Goal: Transaction & Acquisition: Purchase product/service

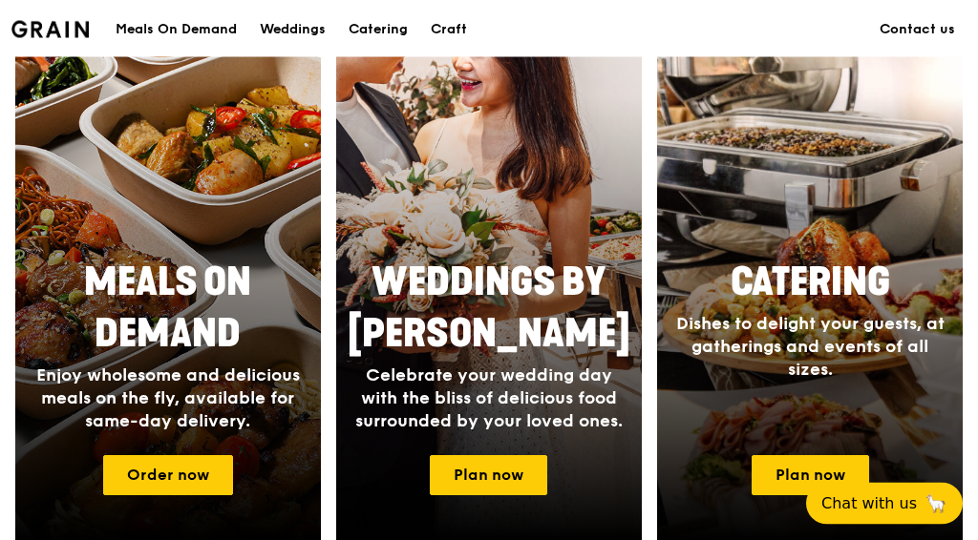
scroll to position [795, 0]
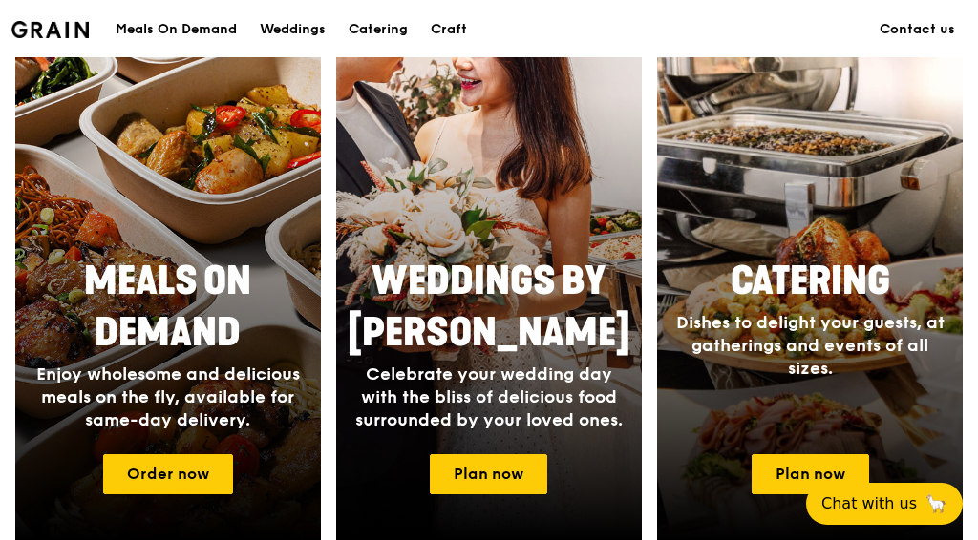
click at [164, 460] on link "Order now" at bounding box center [168, 475] width 130 height 40
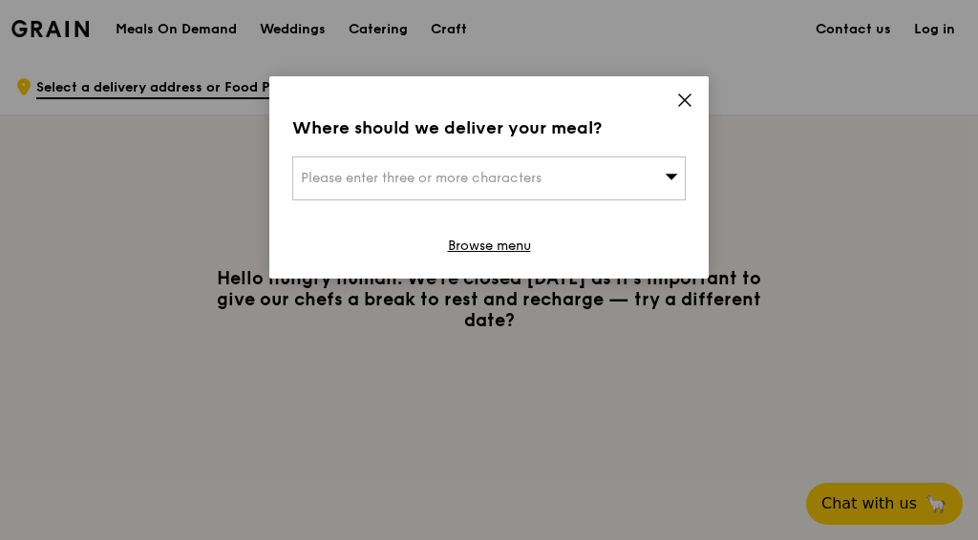
click at [664, 178] on div "Please enter three or more characters" at bounding box center [488, 179] width 393 height 44
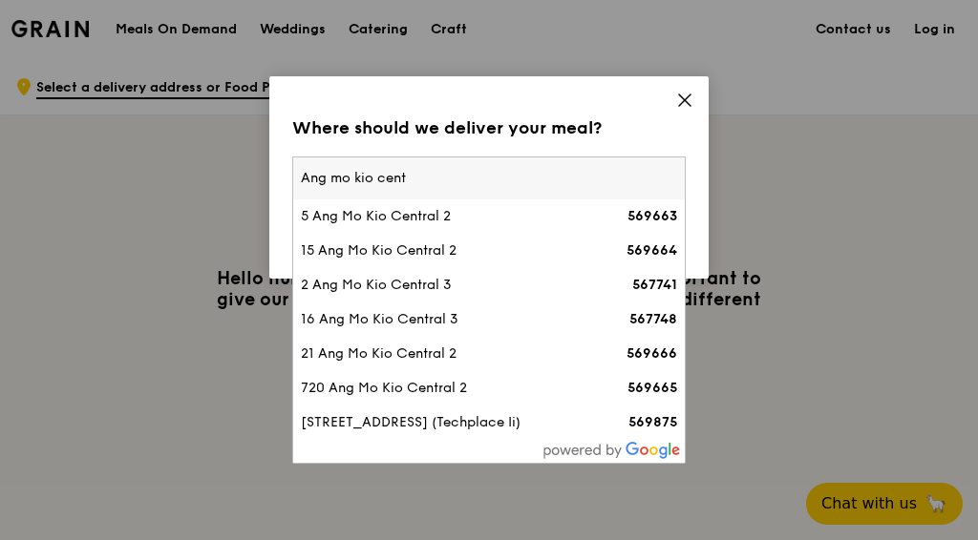
type input "Ang mo kio centr"
click at [383, 284] on div "2 Ang Mo Kio Central 3" at bounding box center [442, 285] width 283 height 19
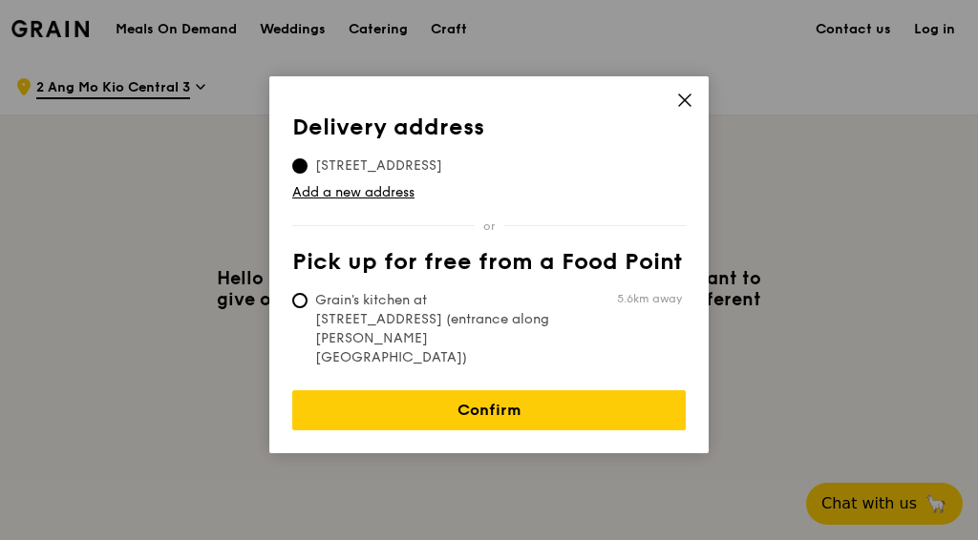
click at [417, 158] on span "[STREET_ADDRESS]" at bounding box center [378, 166] width 173 height 19
click at [307, 159] on input "[STREET_ADDRESS]" at bounding box center [299, 166] width 15 height 15
click at [459, 160] on span "[STREET_ADDRESS]" at bounding box center [378, 166] width 173 height 19
click at [307, 160] on input "[STREET_ADDRESS]" at bounding box center [299, 166] width 15 height 15
click at [369, 196] on link "Add a new address" at bounding box center [488, 192] width 393 height 19
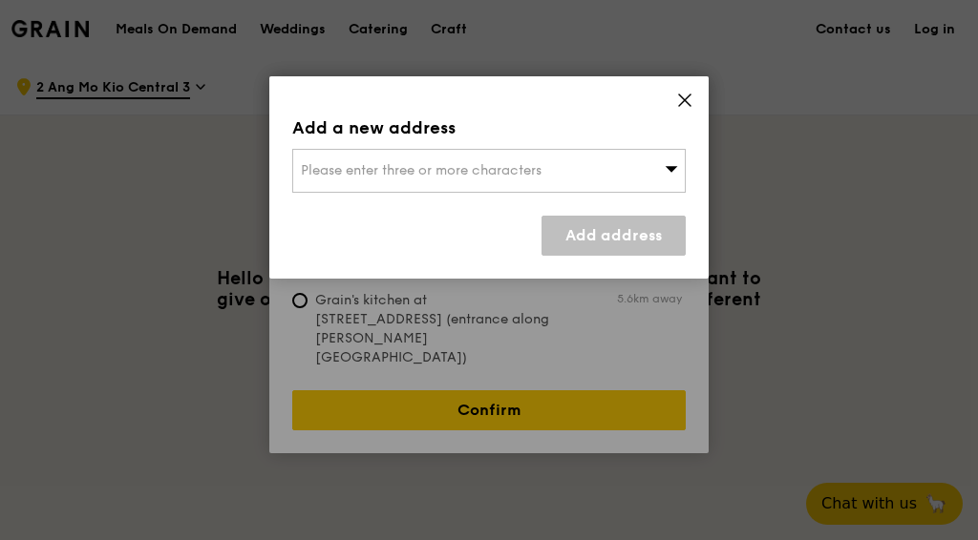
click at [395, 188] on div "Please enter three or more characters" at bounding box center [488, 171] width 393 height 44
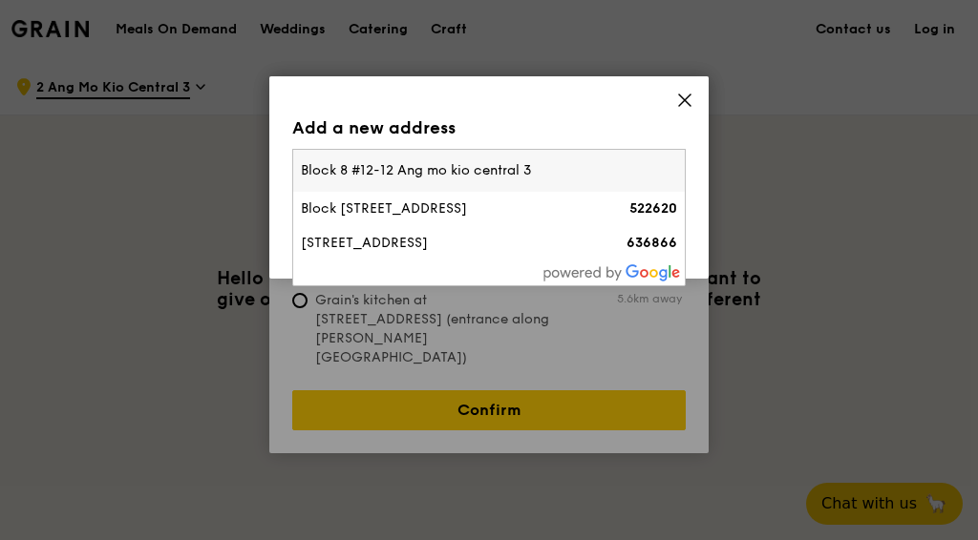
click at [401, 168] on input "Block 8 #12-12 Ang mo kio central 3" at bounding box center [489, 171] width 392 height 42
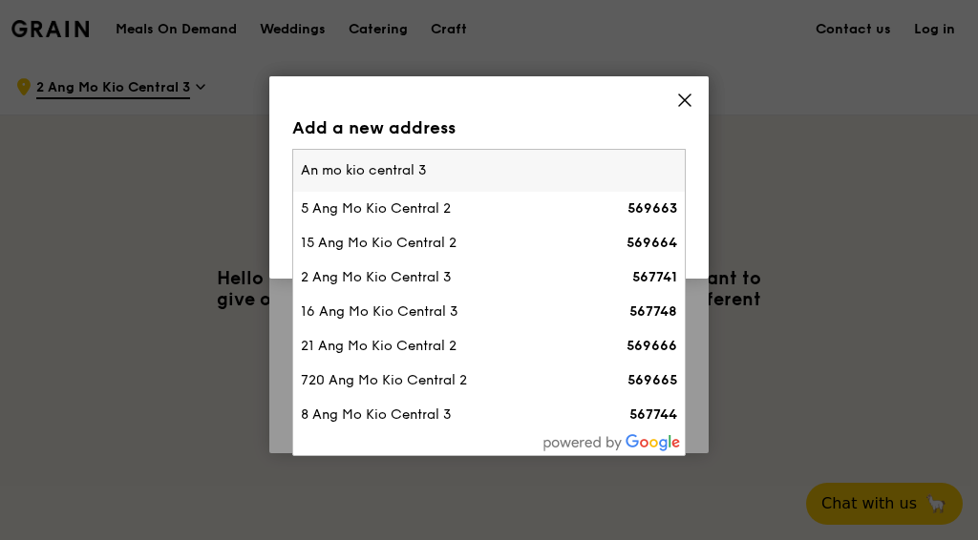
type input "Ang mo kio central 3"
click at [366, 274] on div "2 Ang Mo Kio Central 3" at bounding box center [442, 277] width 283 height 19
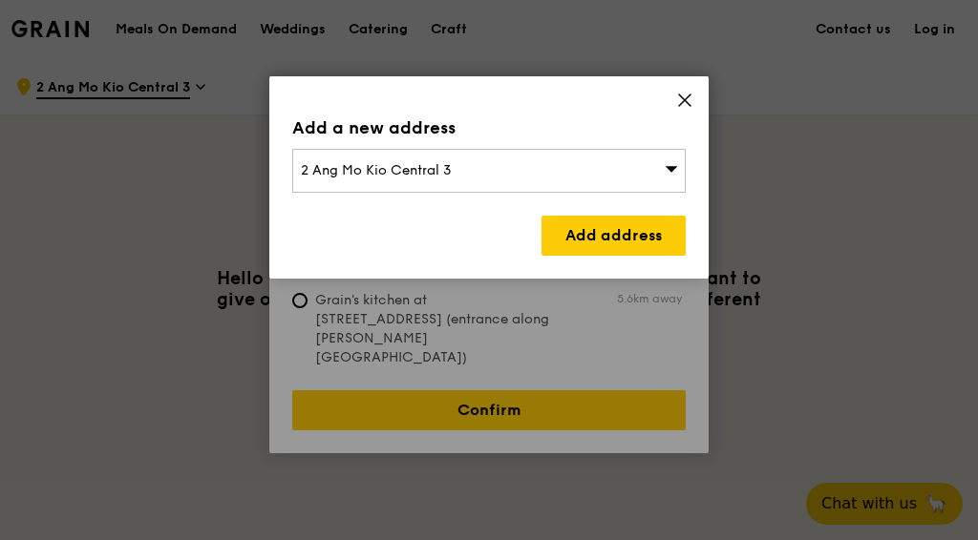
click at [703, 84] on div "Add a new address 2 Ang Mo Kio Central 3 Add address" at bounding box center [488, 177] width 439 height 202
click at [690, 98] on icon at bounding box center [684, 100] width 17 height 17
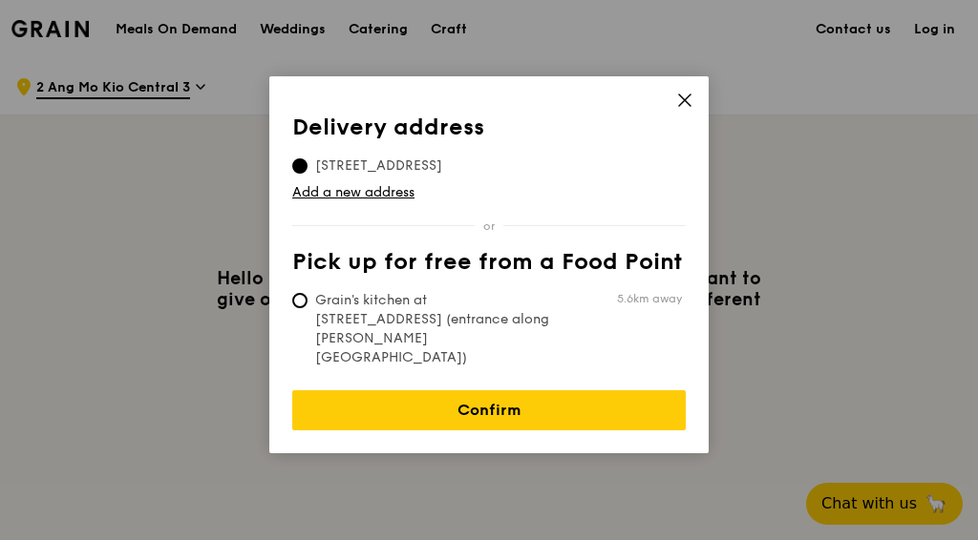
click at [524, 391] on link "Confirm" at bounding box center [488, 411] width 393 height 40
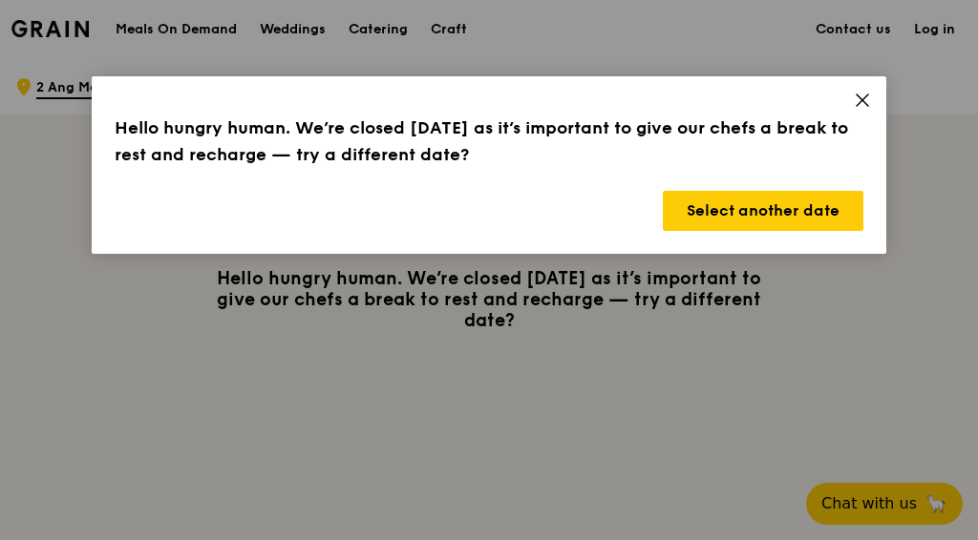
click at [765, 221] on button "Select another date" at bounding box center [763, 211] width 201 height 40
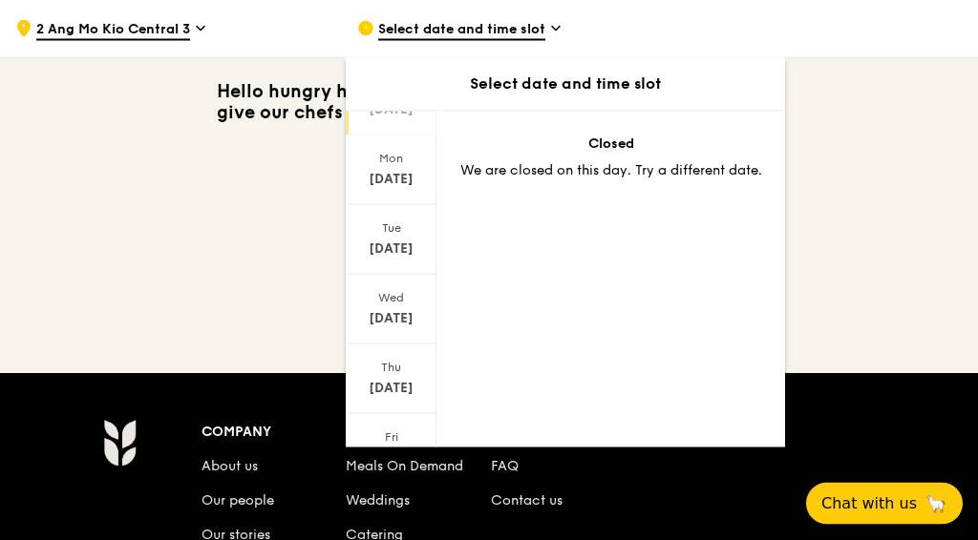
scroll to position [192, 0]
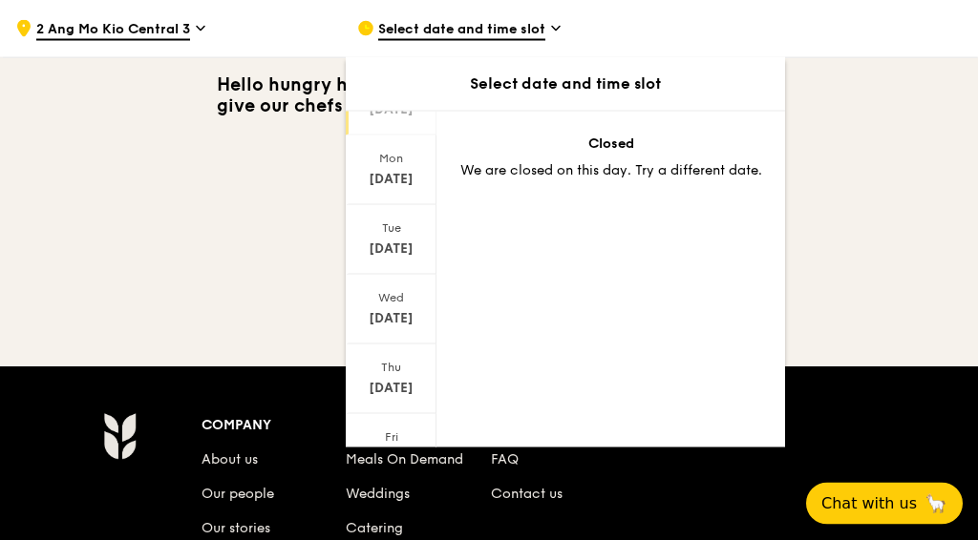
click at [393, 447] on div "[DATE]" at bounding box center [391, 449] width 91 height 70
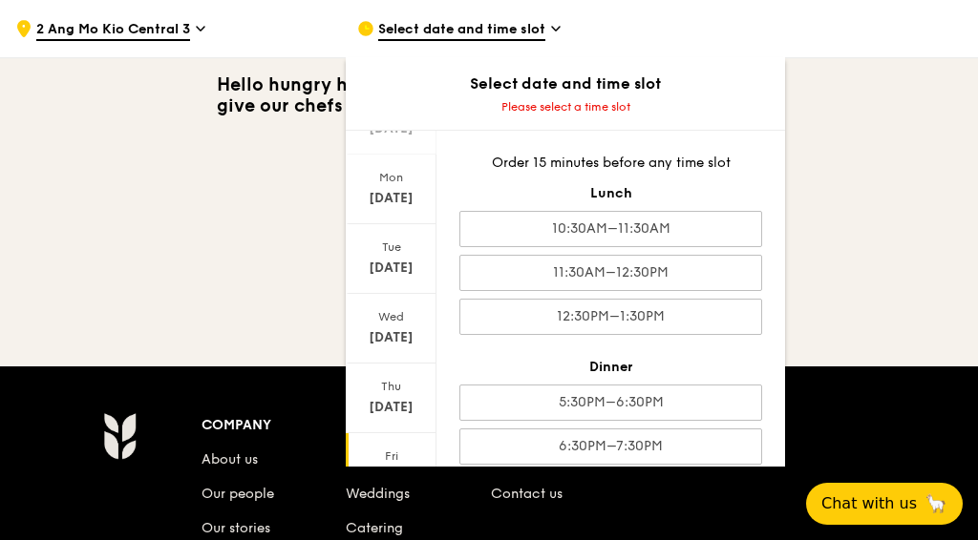
click at [525, 442] on div "6:30PM–7:30PM" at bounding box center [610, 447] width 303 height 36
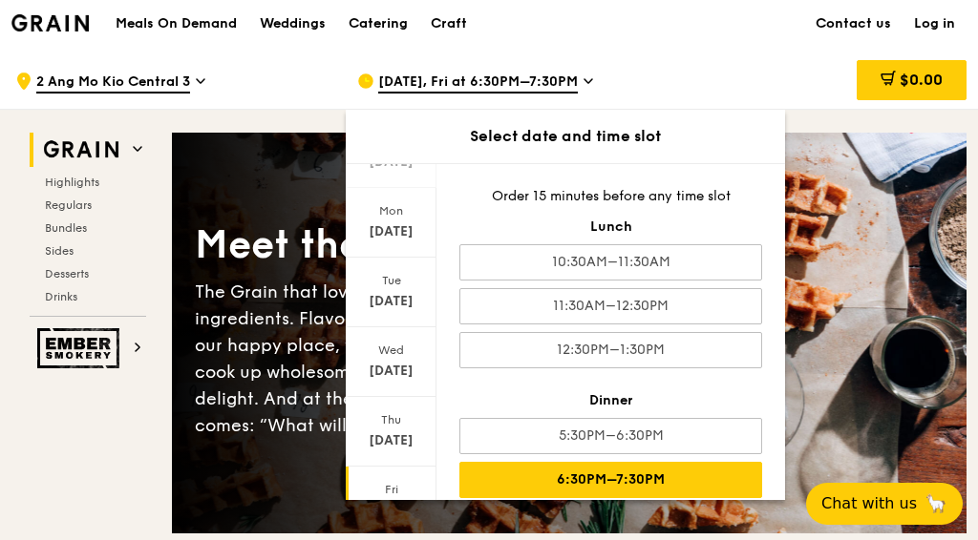
scroll to position [0, 0]
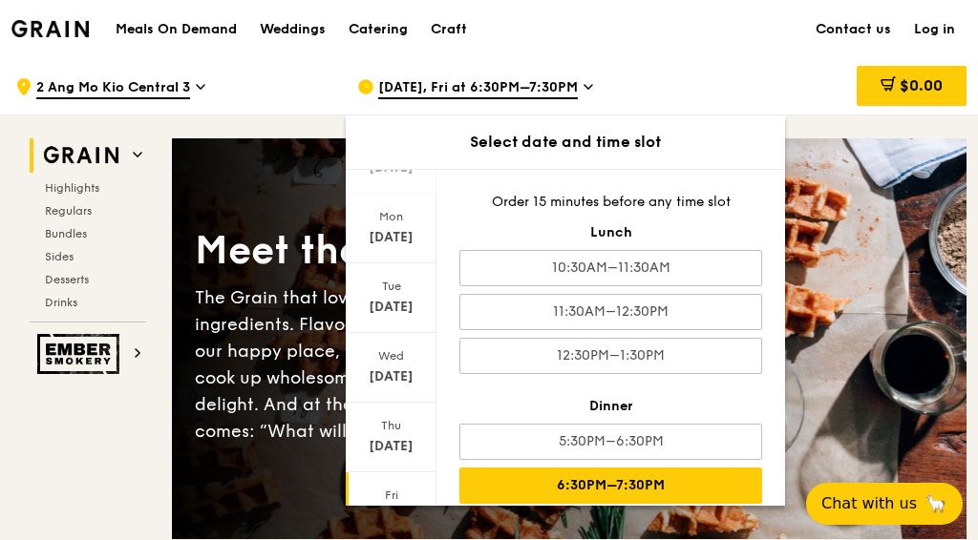
click at [405, 518] on div "[DATE]" at bounding box center [391, 516] width 85 height 19
click at [385, 507] on div "[DATE]" at bounding box center [391, 516] width 85 height 19
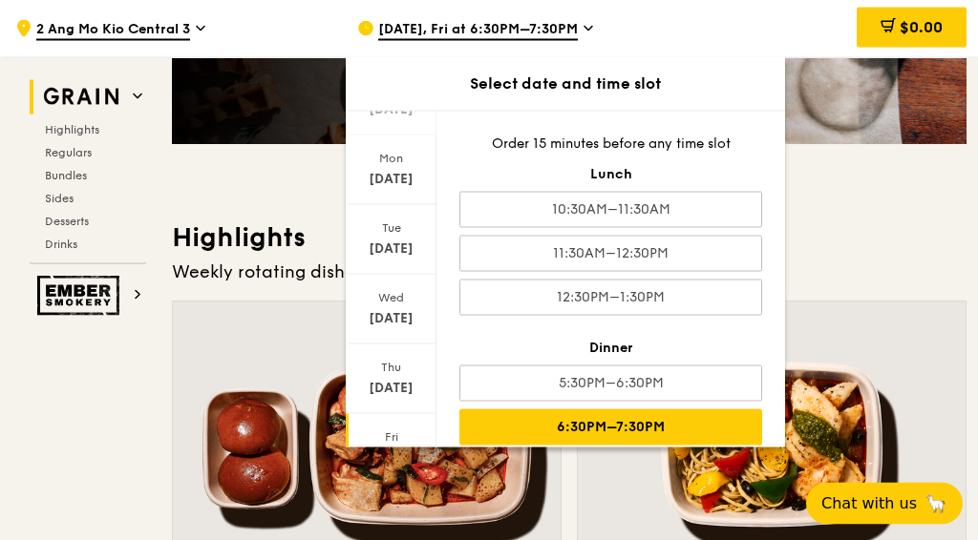
scroll to position [394, 0]
click at [658, 448] on div "Closed [DATE] [DATE] [DATE] [DATE] [DATE] [DATE] [DATE] Order 15 minutes before…" at bounding box center [565, 279] width 439 height 337
click at [891, 279] on div "Weekly rotating dishes inspired by flavours from around the world." at bounding box center [569, 272] width 795 height 27
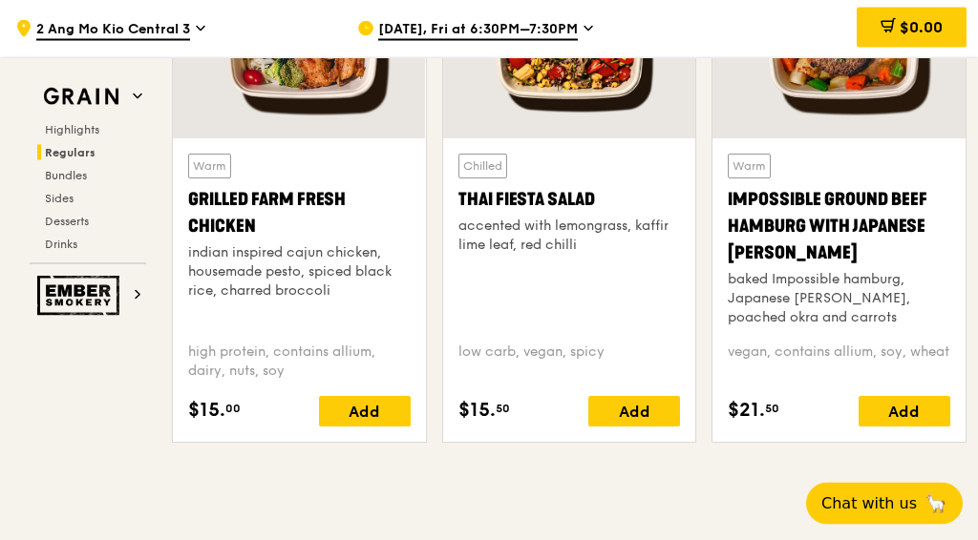
scroll to position [2206, 0]
click at [351, 409] on div "Add" at bounding box center [365, 411] width 92 height 31
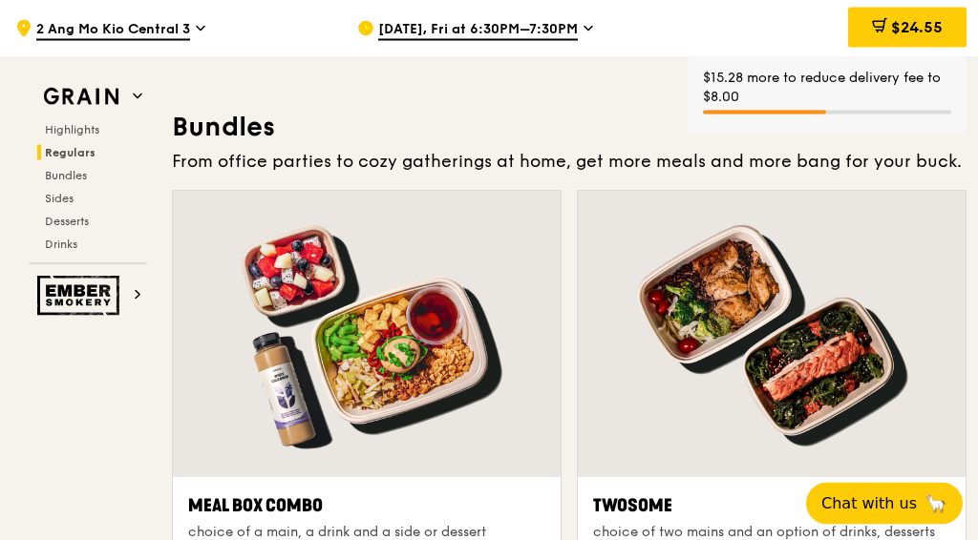
scroll to position [2632, 0]
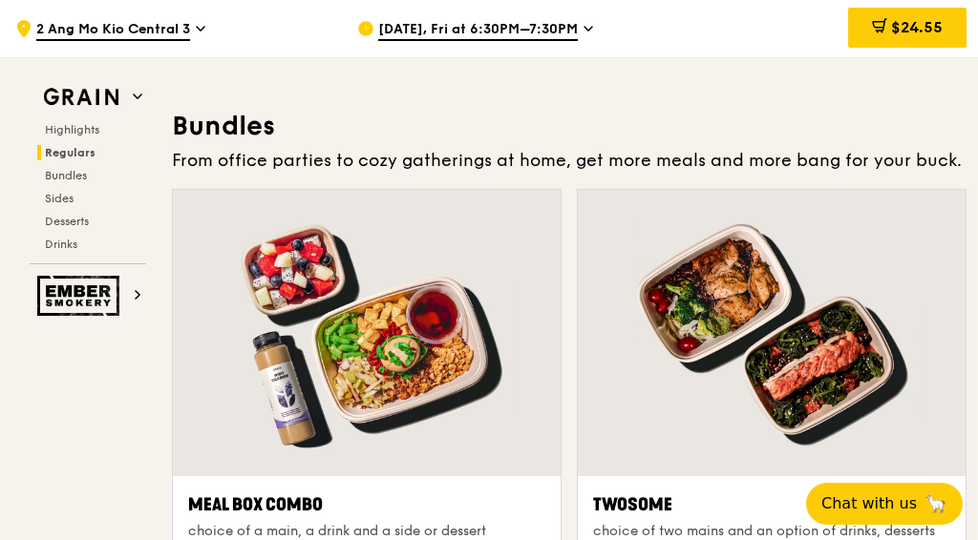
click at [904, 27] on span "$24.55" at bounding box center [917, 27] width 52 height 18
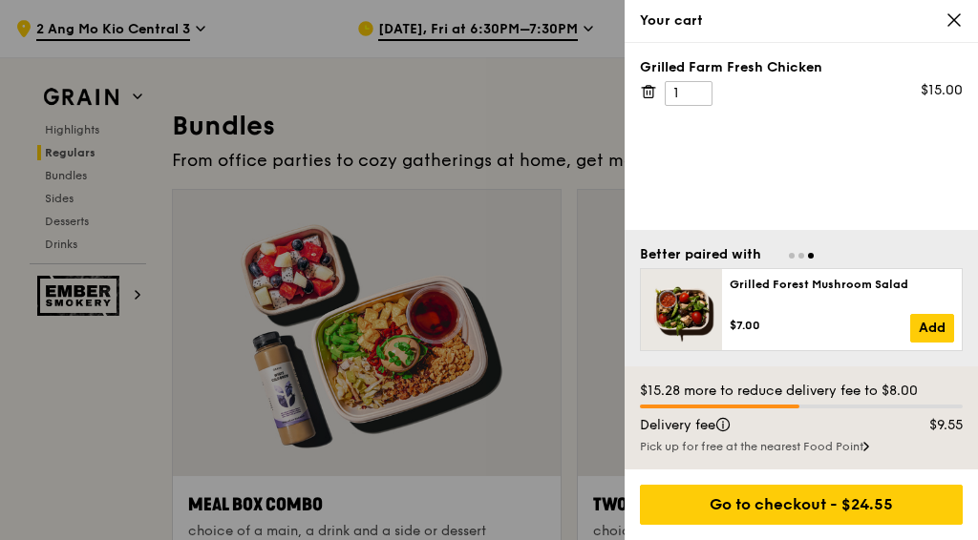
click at [932, 343] on link "Add" at bounding box center [932, 328] width 44 height 29
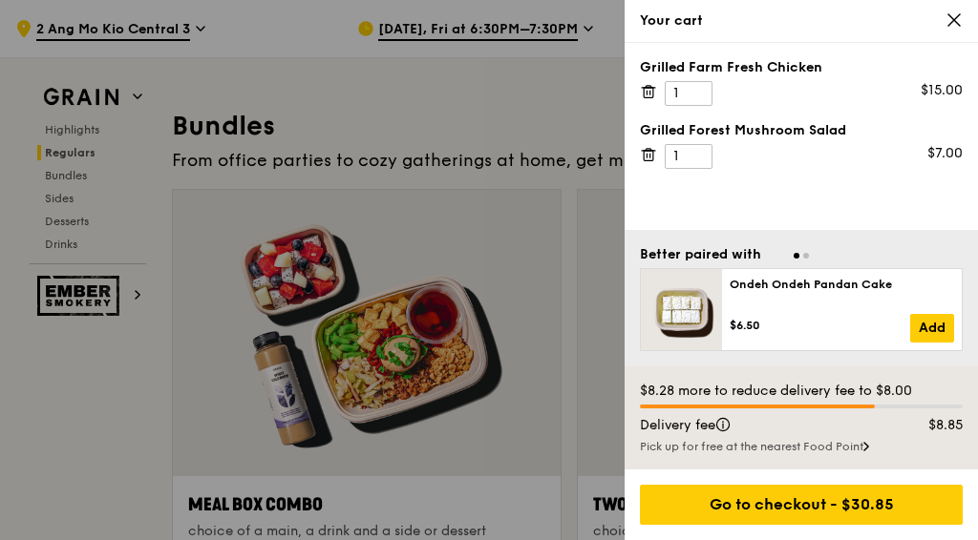
click at [792, 455] on div "Pick up for free at the nearest Food Point" at bounding box center [801, 446] width 323 height 15
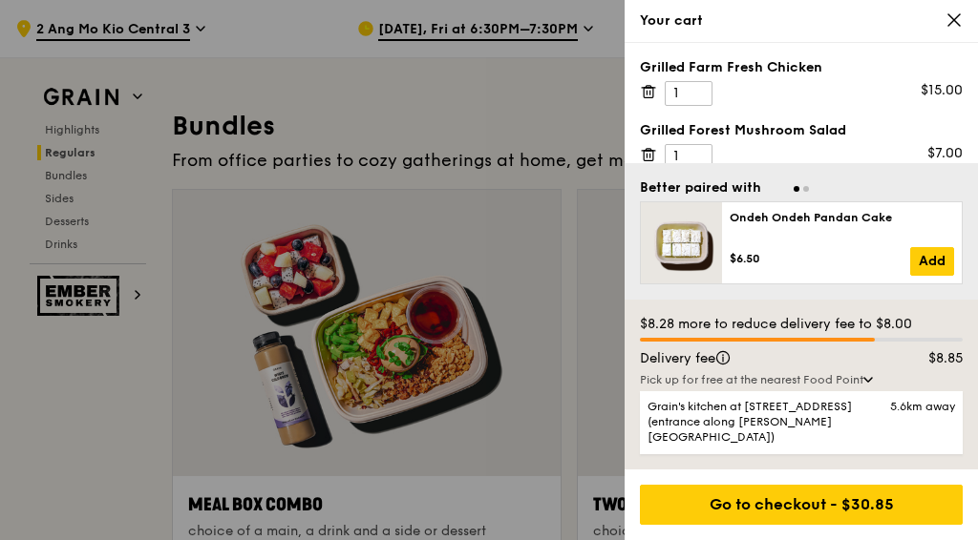
click at [953, 13] on icon at bounding box center [953, 19] width 17 height 17
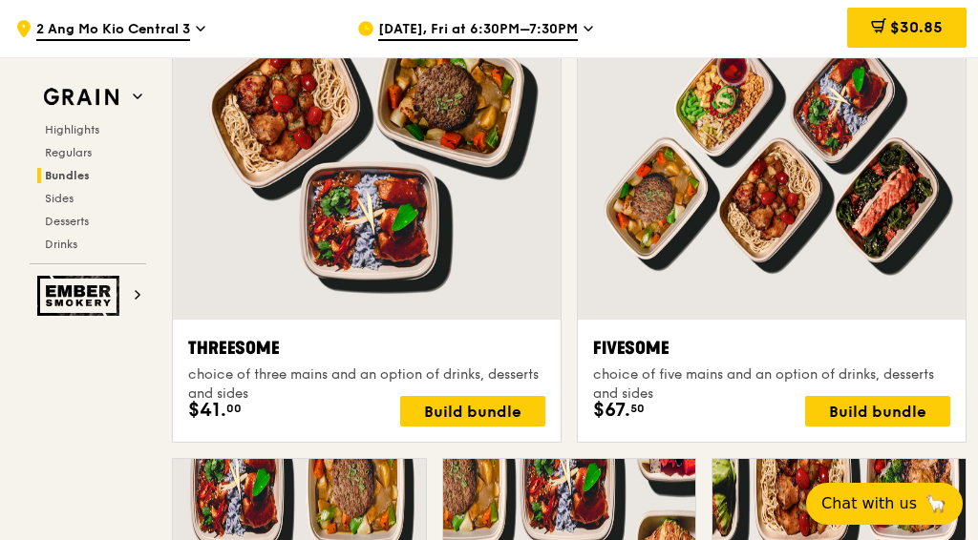
scroll to position [3467, 0]
